Goal: Transaction & Acquisition: Purchase product/service

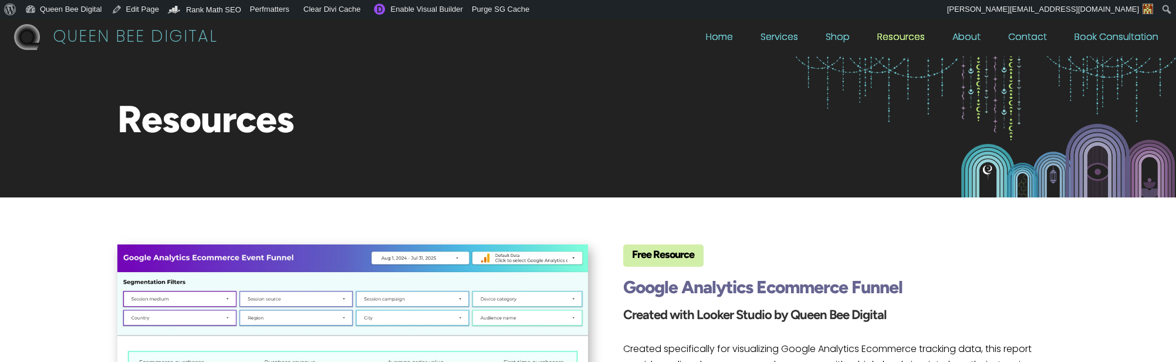
click at [850, 35] on link "Shop" at bounding box center [838, 39] width 24 height 13
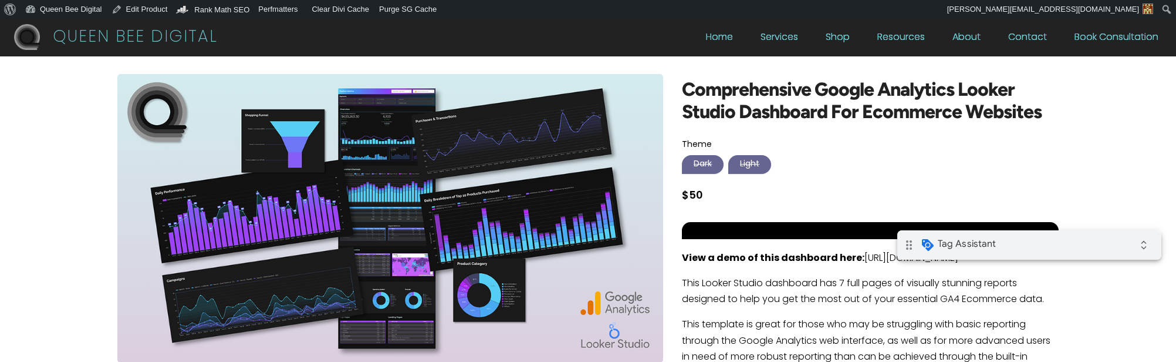
scroll to position [0, 1]
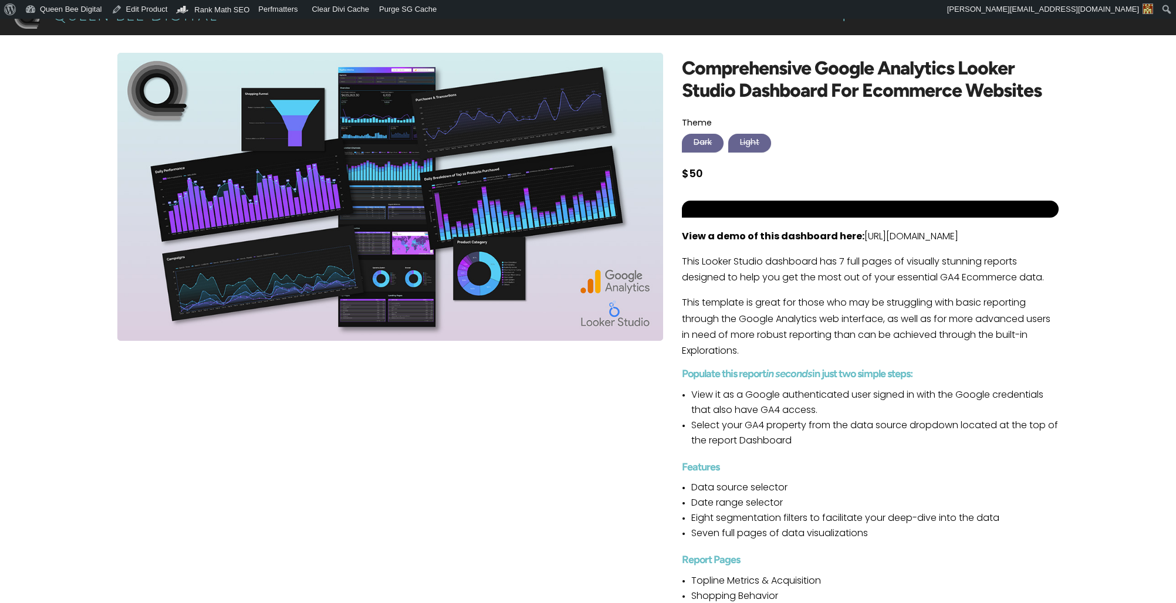
scroll to position [27, 0]
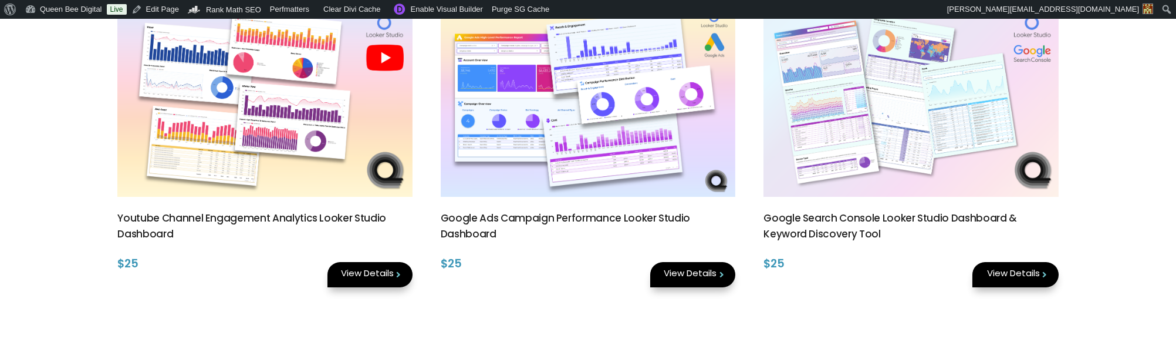
scroll to position [350, 0]
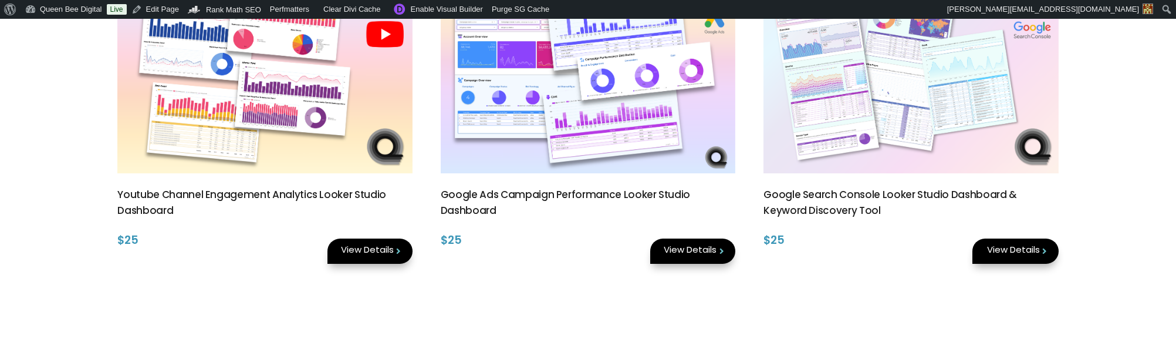
click at [369, 250] on link "View Details" at bounding box center [370, 250] width 85 height 25
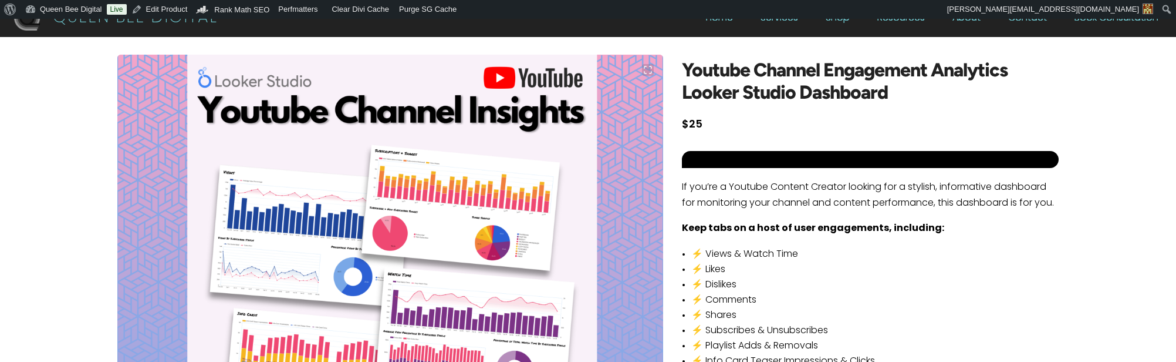
scroll to position [21, 0]
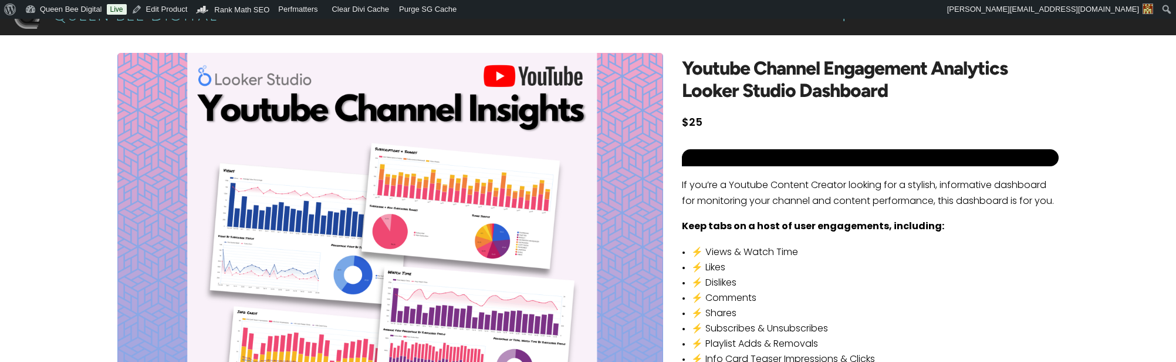
click at [673, 56] on div "Youtube Channel Engagement Analytics Looker Studio Dashboard Now $25 Enter an a…" at bounding box center [587, 357] width 941 height 608
click at [898, 92] on h1 "Youtube Channel Engagement Analytics Looker Studio Dashboard" at bounding box center [870, 84] width 376 height 51
click at [699, 121] on span "$25" at bounding box center [692, 123] width 21 height 11
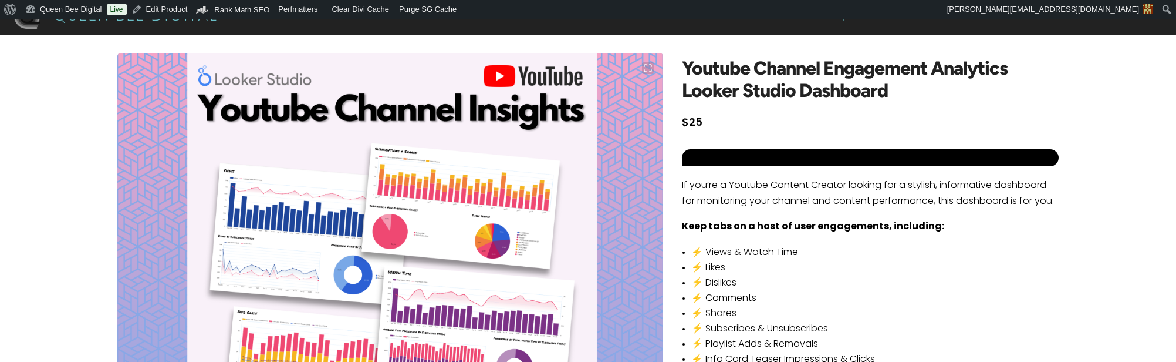
click at [1053, 143] on div "Youtube Channel Engagement Analytics Looker Studio Dashboard Now $25 Enter an a…" at bounding box center [870, 357] width 376 height 608
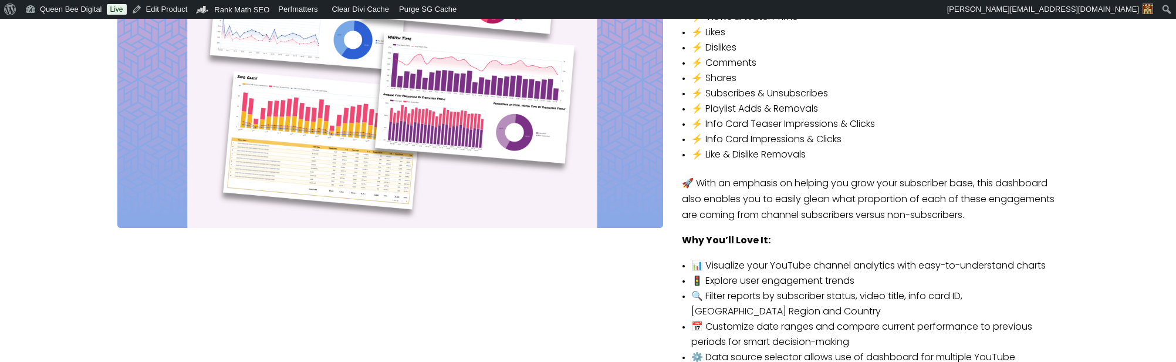
scroll to position [258, 0]
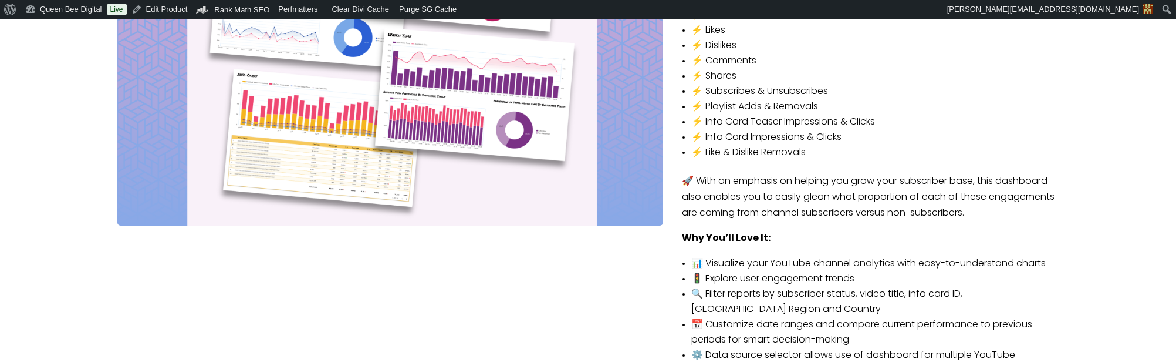
click at [441, 164] on img at bounding box center [390, 21] width 546 height 410
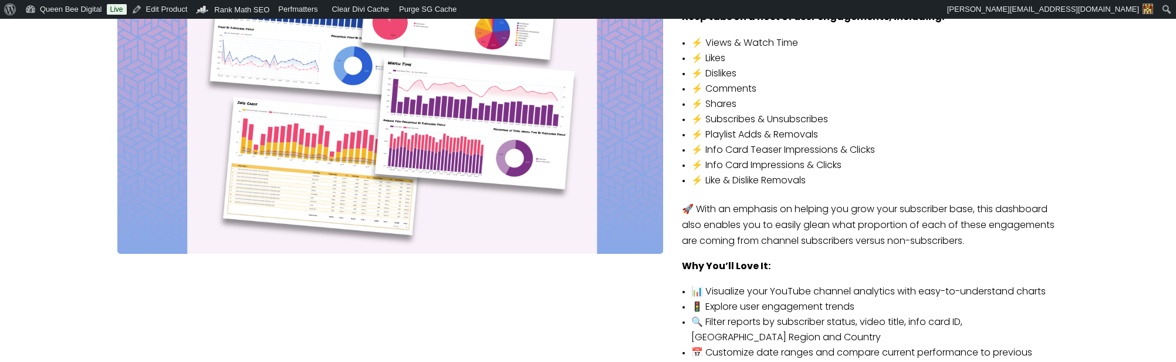
scroll to position [0, 0]
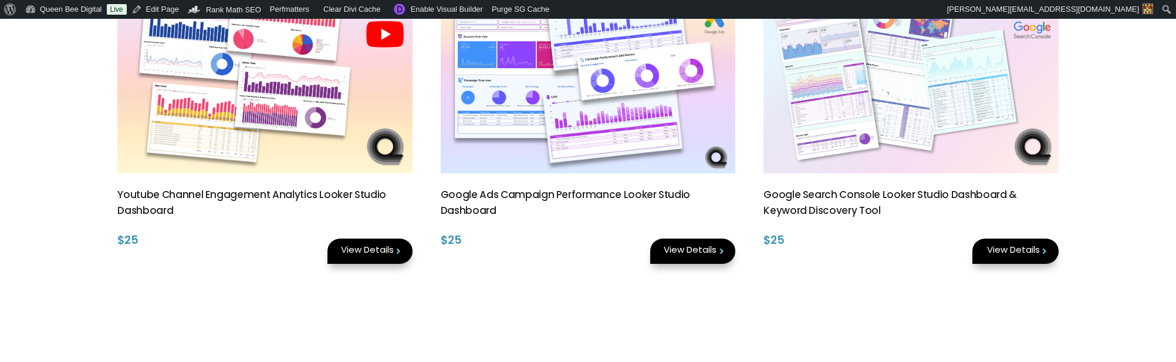
click at [609, 120] on (2)"] at bounding box center [588, 75] width 295 height 197
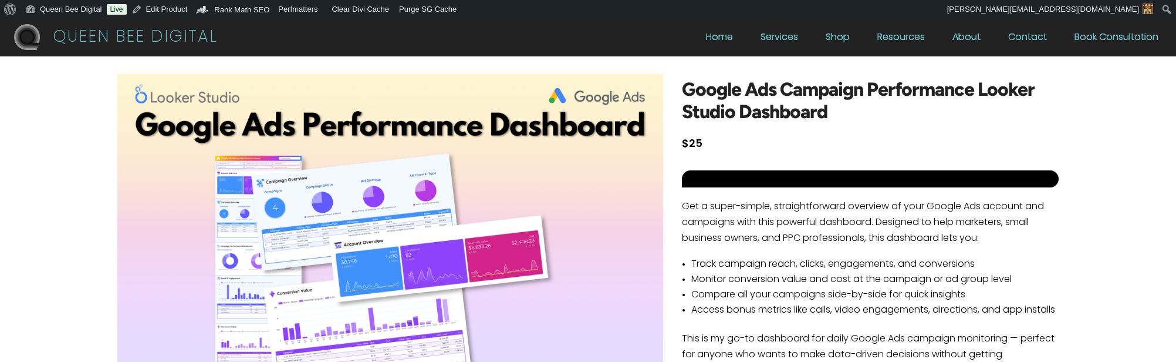
click at [830, 218] on p "Get a super-simple, straightforward overview of your Google Ads account and cam…" at bounding box center [870, 228] width 376 height 58
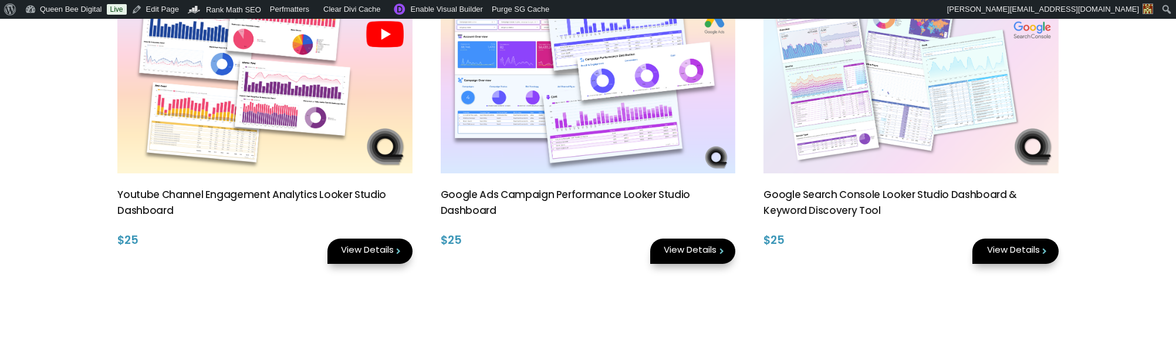
click at [949, 107] on (1)"] at bounding box center [911, 75] width 295 height 197
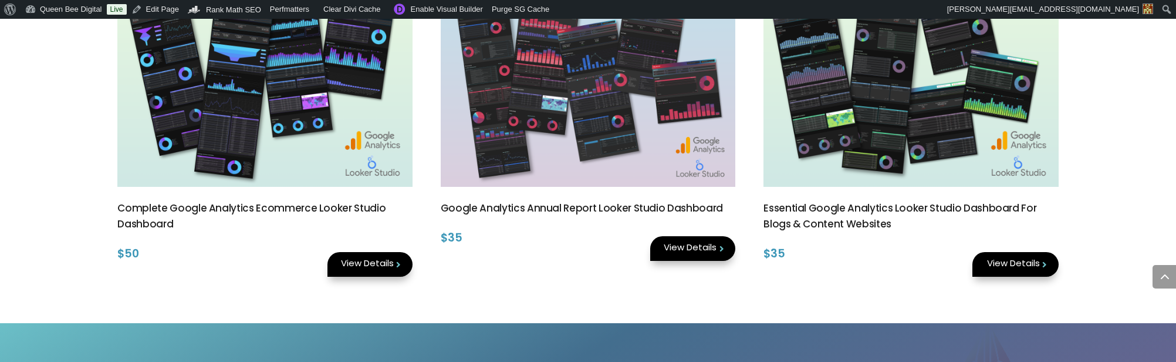
scroll to position [866, 0]
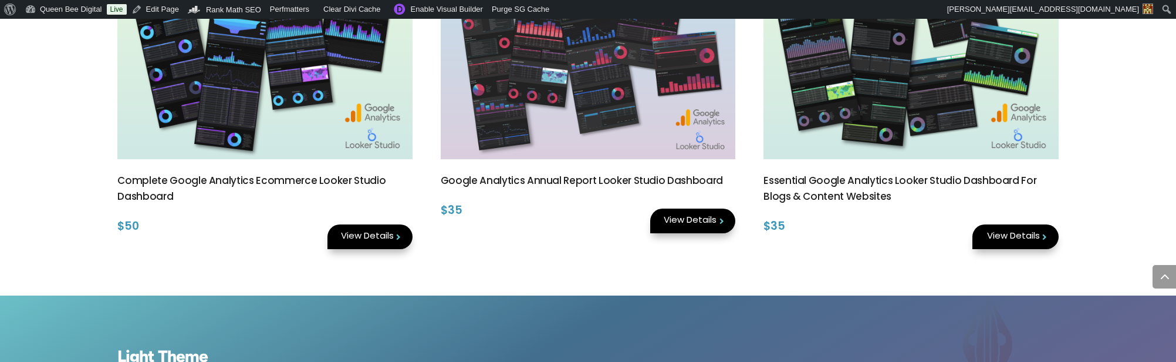
click at [295, 85] on img at bounding box center [264, 56] width 295 height 203
click at [593, 123] on img at bounding box center [588, 56] width 295 height 203
click at [916, 119] on img at bounding box center [911, 56] width 295 height 203
